Goal: Task Accomplishment & Management: Manage account settings

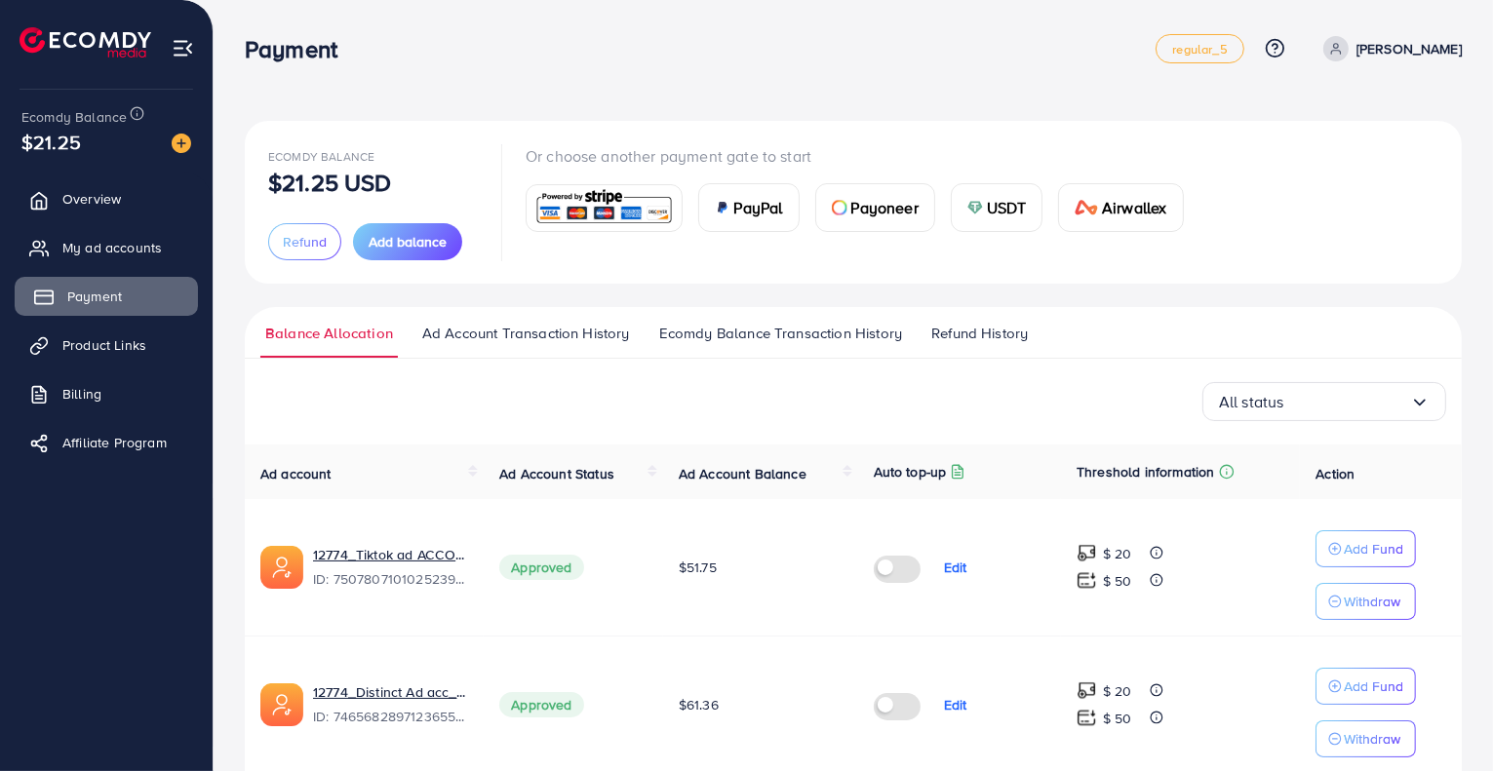
click at [136, 303] on link "Payment" at bounding box center [106, 296] width 183 height 39
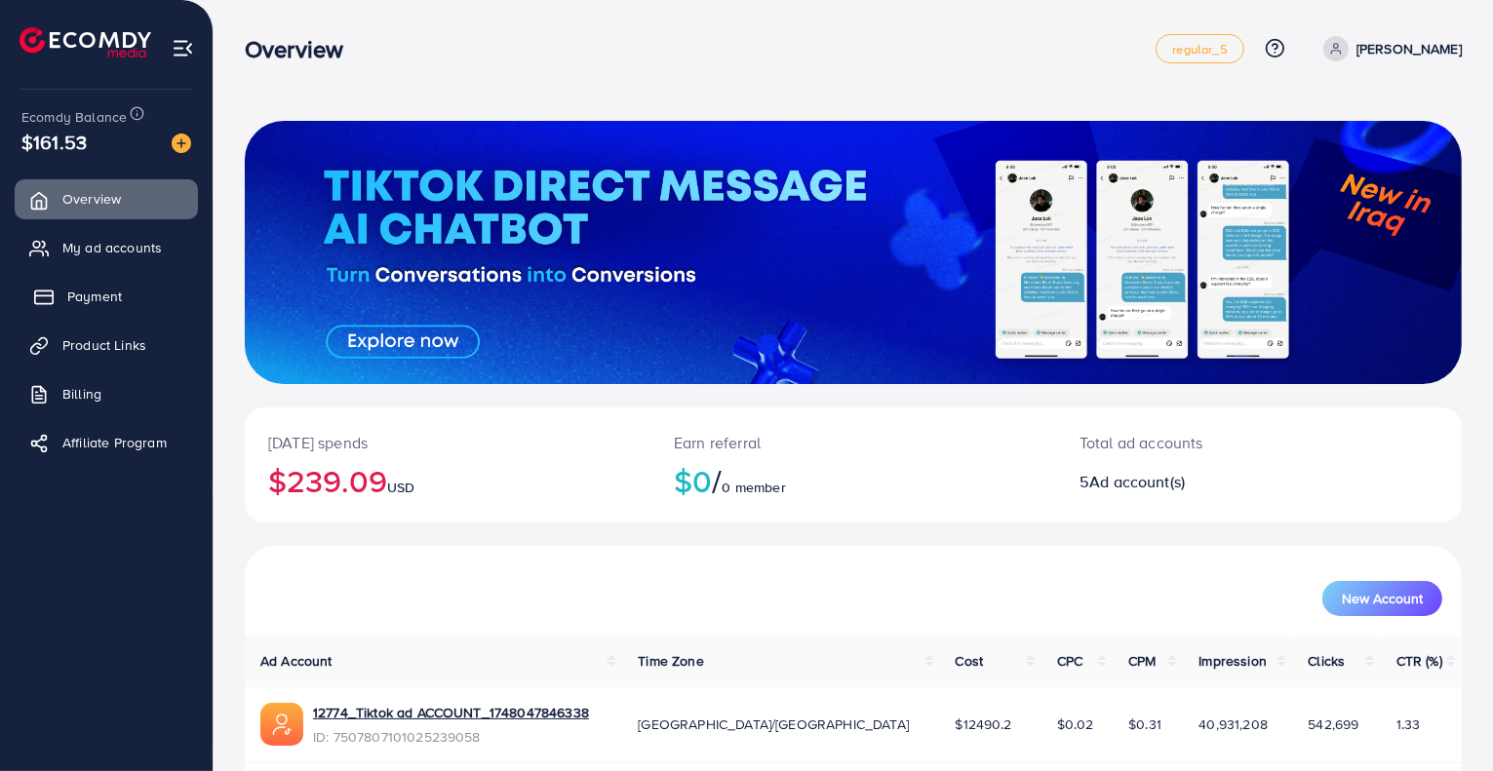
click at [105, 304] on span "Payment" at bounding box center [94, 297] width 55 height 20
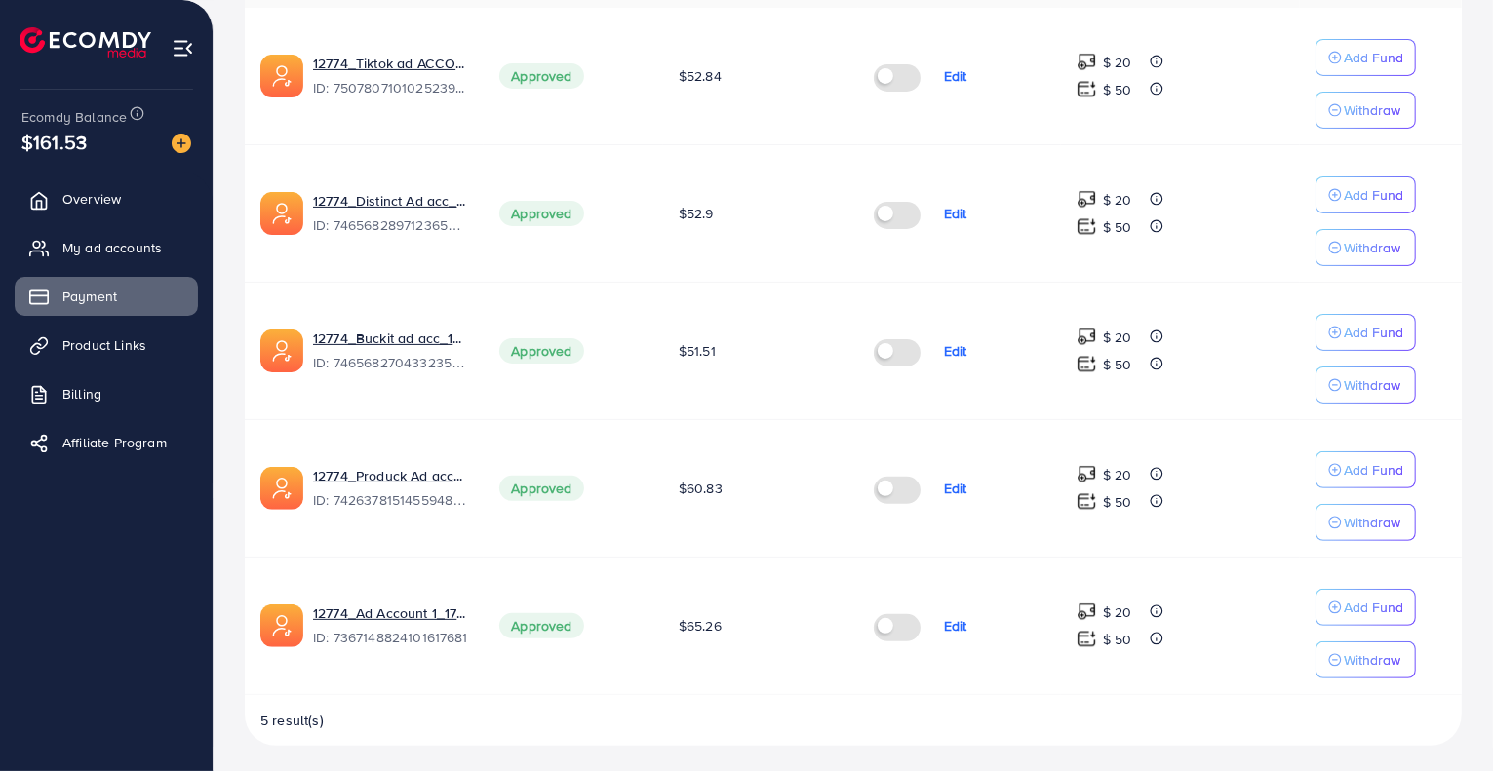
scroll to position [445, 0]
